Goal: Information Seeking & Learning: Find specific fact

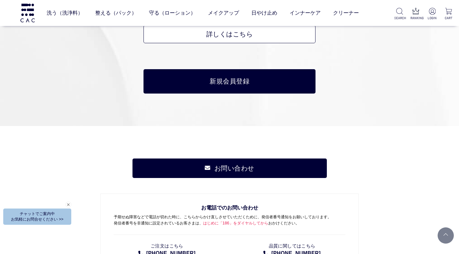
scroll to position [3209, 0]
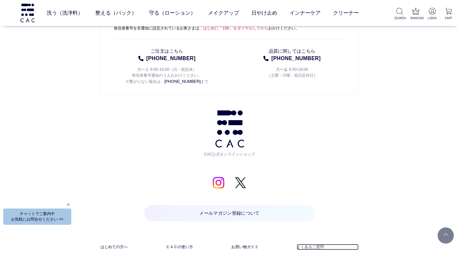
click at [315, 243] on link "よくあるご質問" at bounding box center [328, 246] width 62 height 6
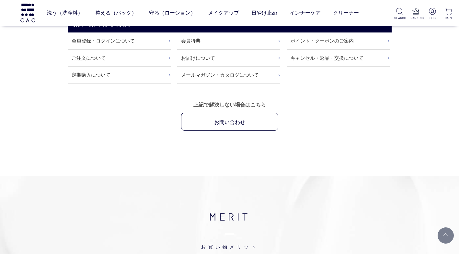
scroll to position [130, 0]
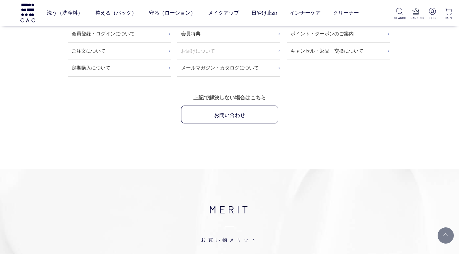
click at [197, 49] on link "お届けについて" at bounding box center [228, 50] width 103 height 17
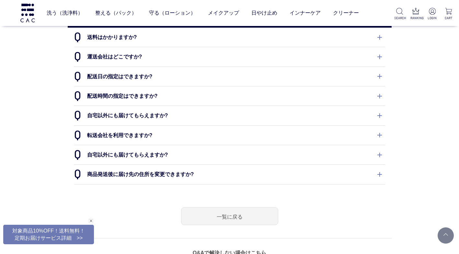
scroll to position [32, 0]
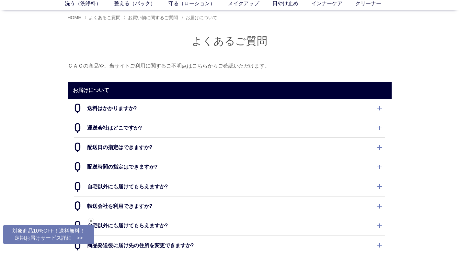
click at [380, 107] on dt "送料はかかりますか?" at bounding box center [229, 108] width 311 height 19
